Goal: Find specific page/section: Find specific page/section

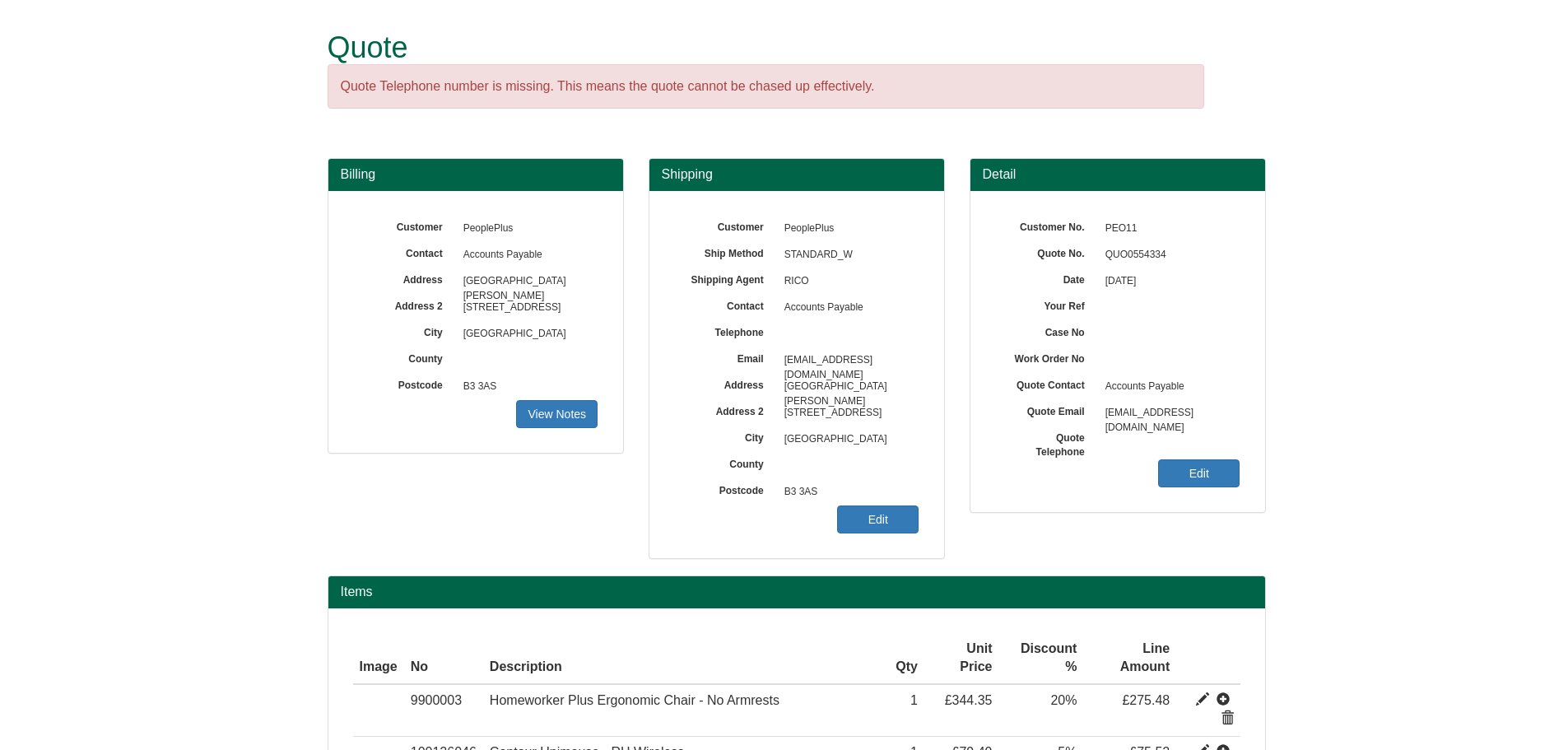
scroll to position [282, 0]
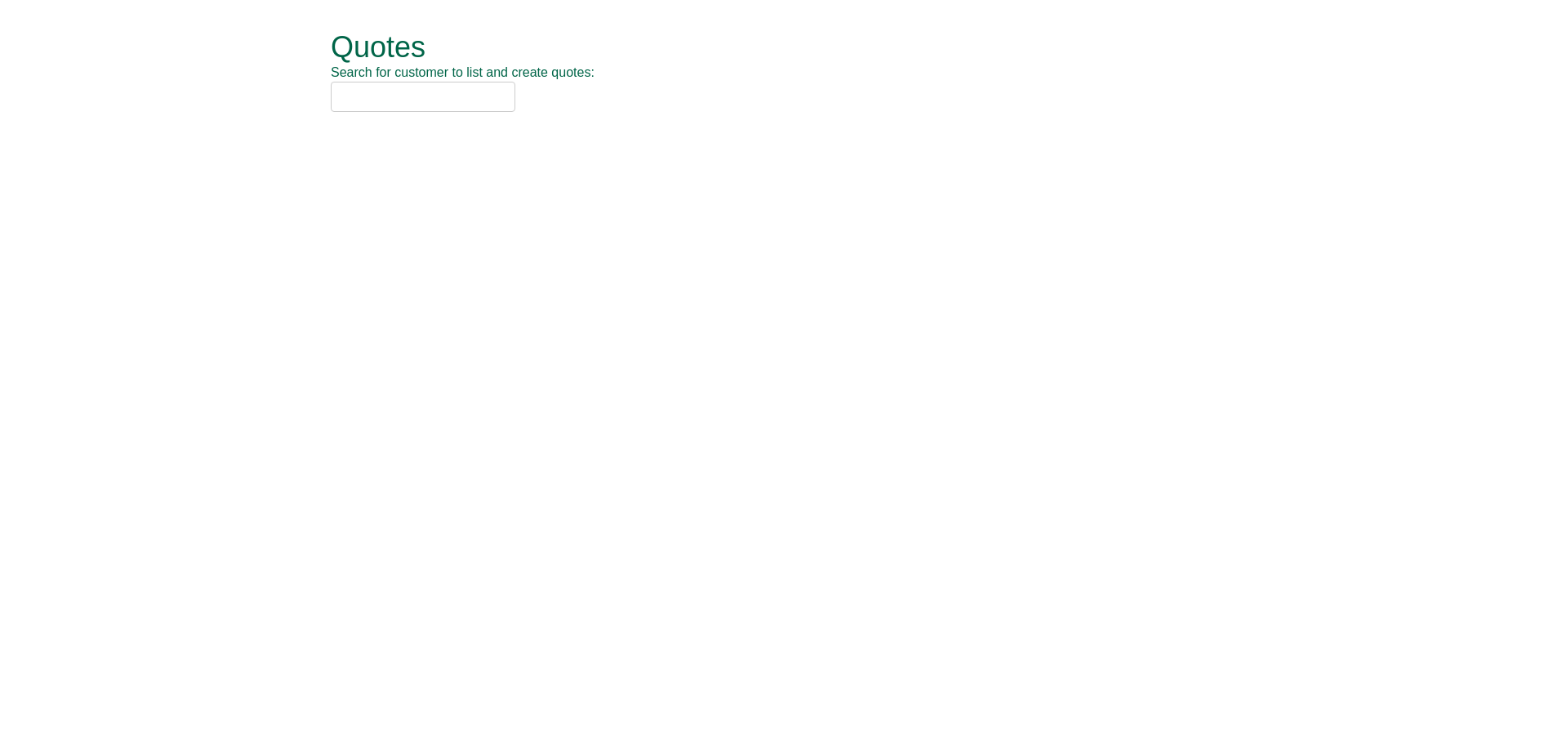
click at [354, 97] on input "text" at bounding box center [423, 97] width 184 height 30
click at [395, 105] on input "3m" at bounding box center [423, 97] width 184 height 30
type input "3"
